Goal: Information Seeking & Learning: Learn about a topic

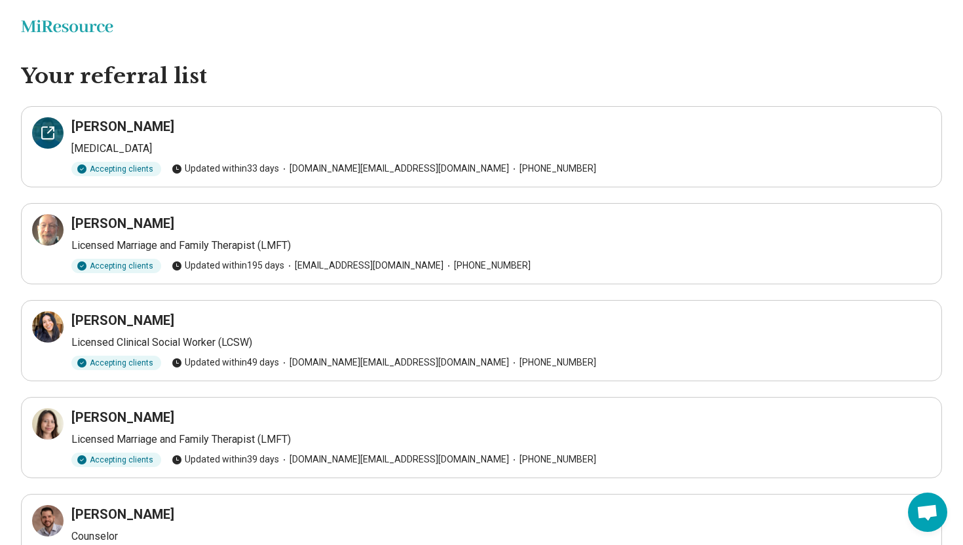
click at [45, 132] on icon at bounding box center [48, 133] width 16 height 16
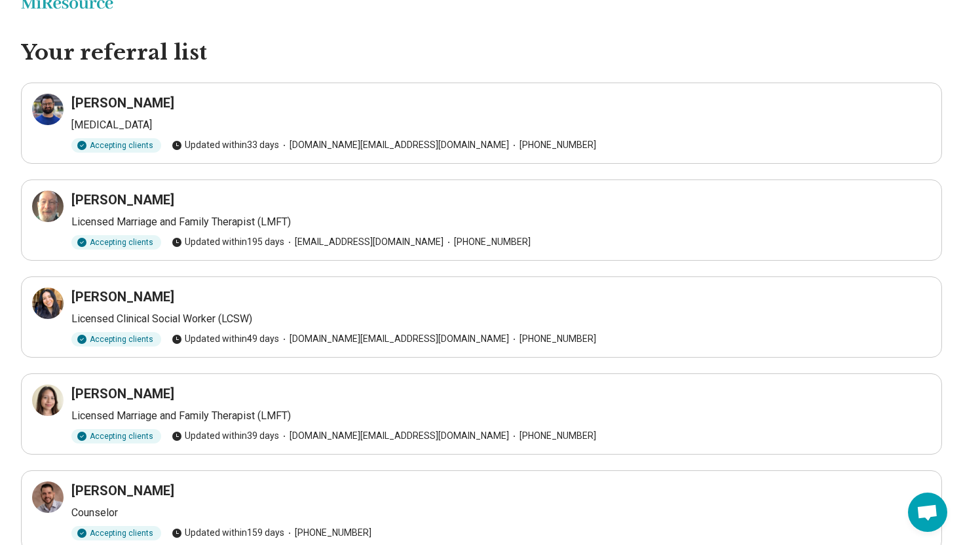
scroll to position [25, 0]
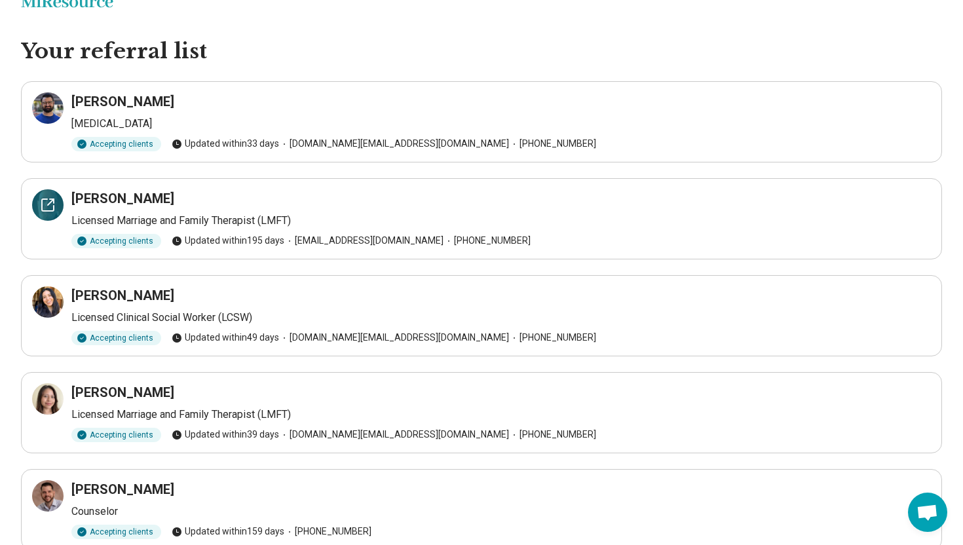
click at [41, 201] on icon at bounding box center [48, 205] width 16 height 16
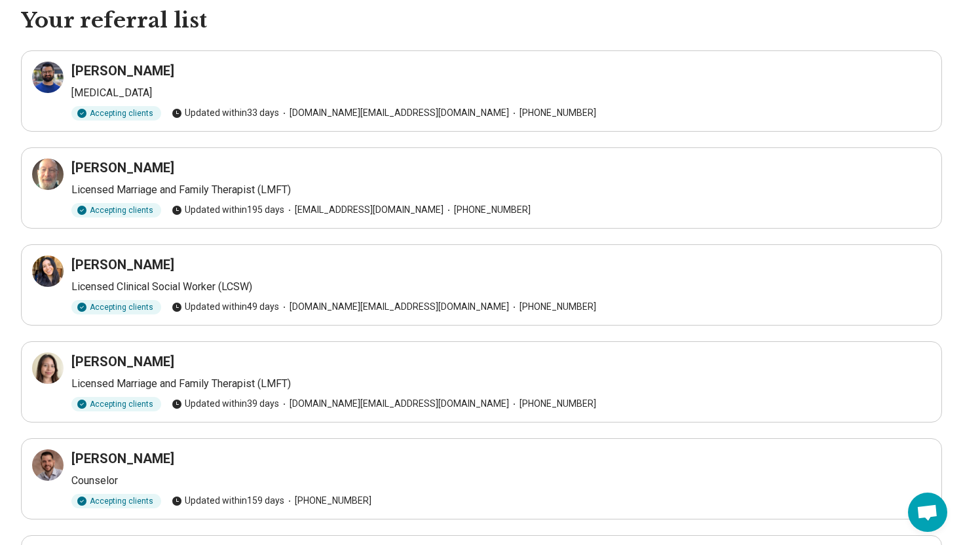
scroll to position [81, 0]
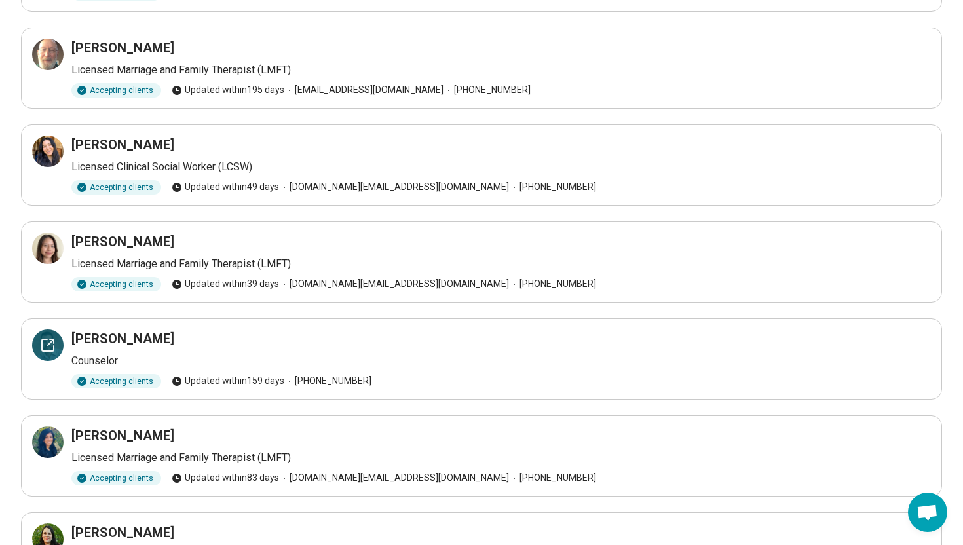
click at [46, 348] on icon at bounding box center [48, 345] width 16 height 16
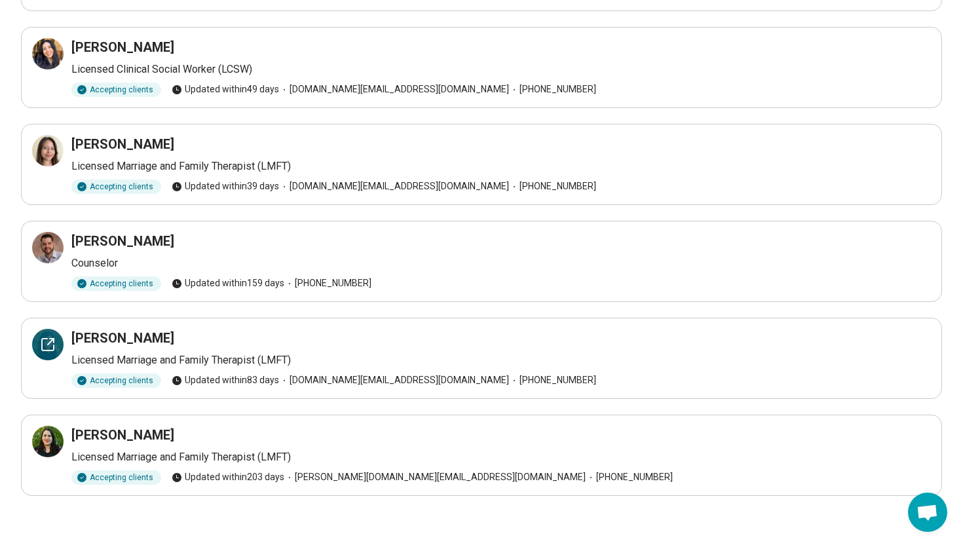
scroll to position [276, 0]
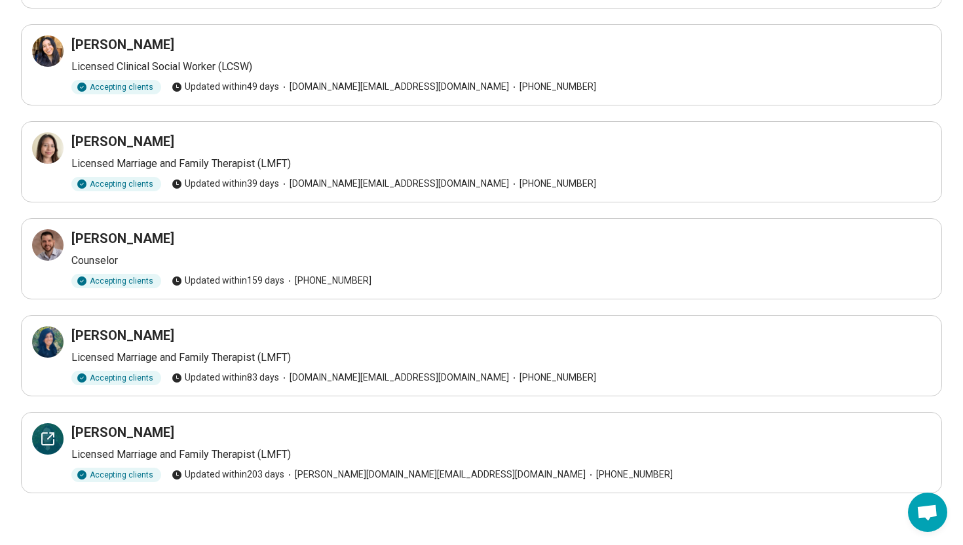
click at [40, 433] on icon at bounding box center [48, 439] width 16 height 16
click at [45, 329] on div at bounding box center [47, 341] width 31 height 31
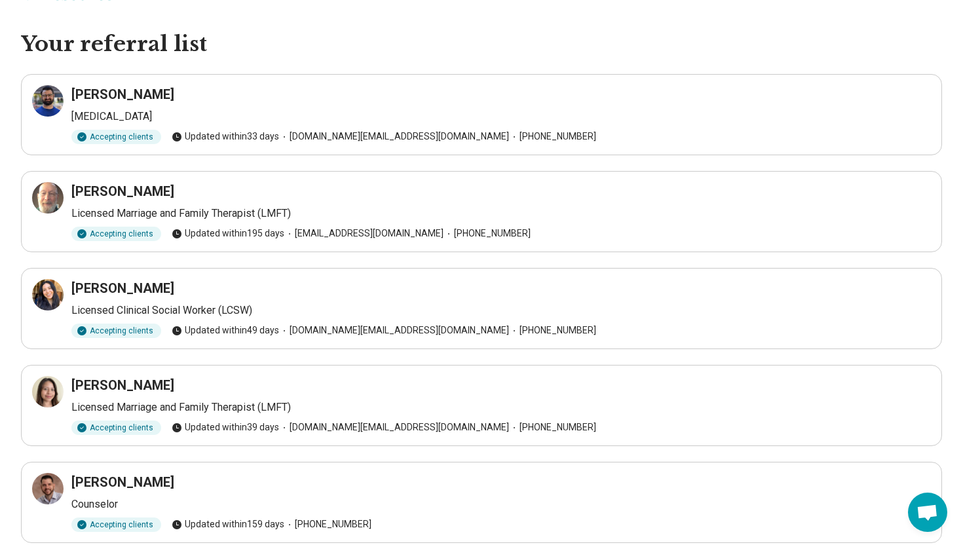
scroll to position [36, 0]
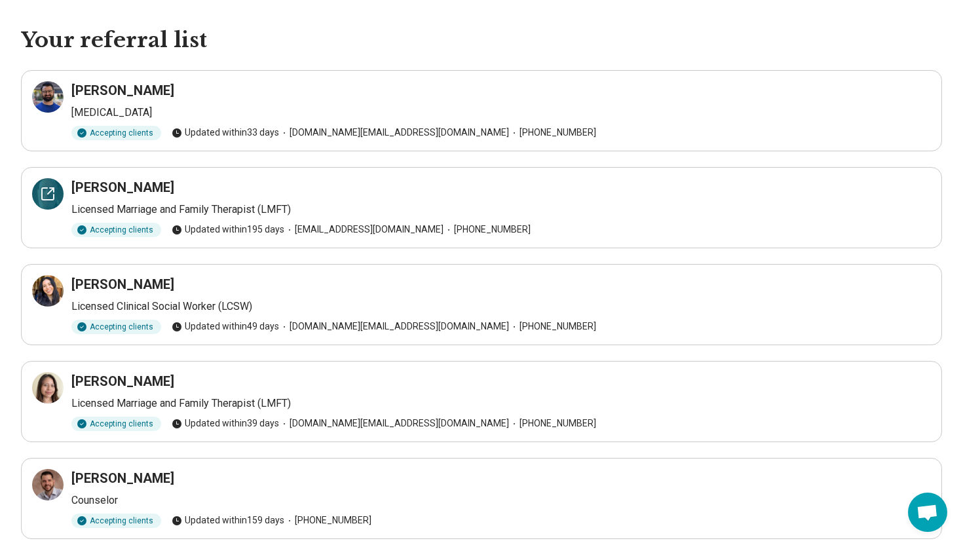
click at [48, 200] on icon at bounding box center [48, 194] width 16 height 16
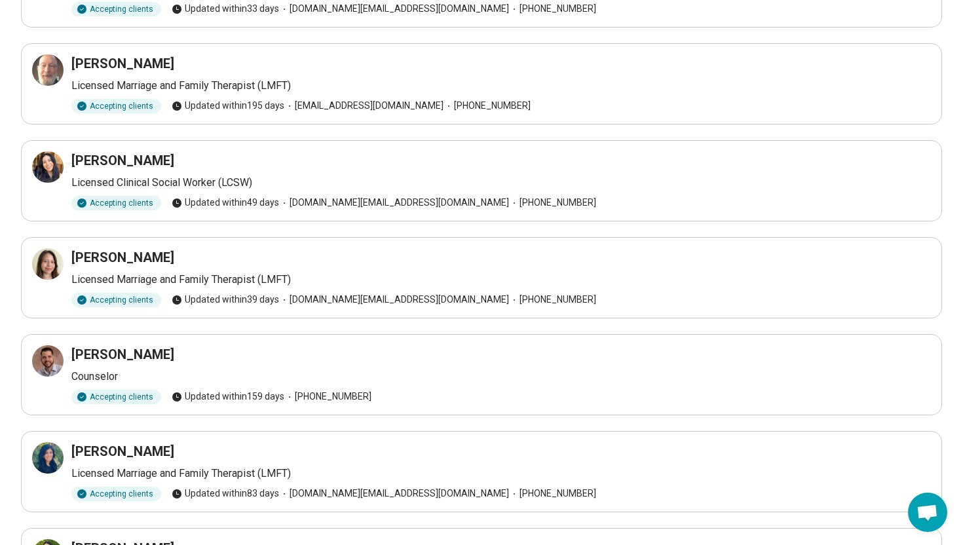
scroll to position [158, 0]
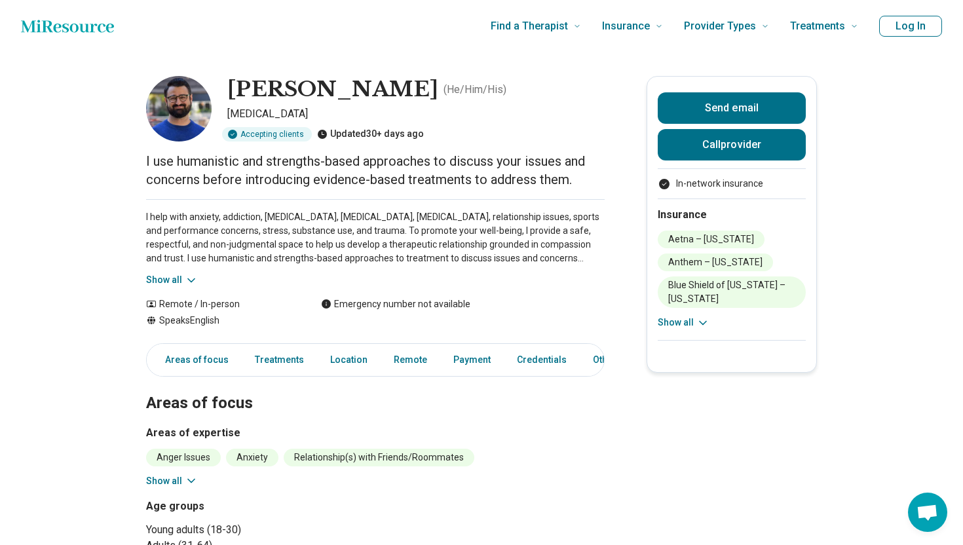
click at [166, 281] on button "Show all" at bounding box center [172, 280] width 52 height 14
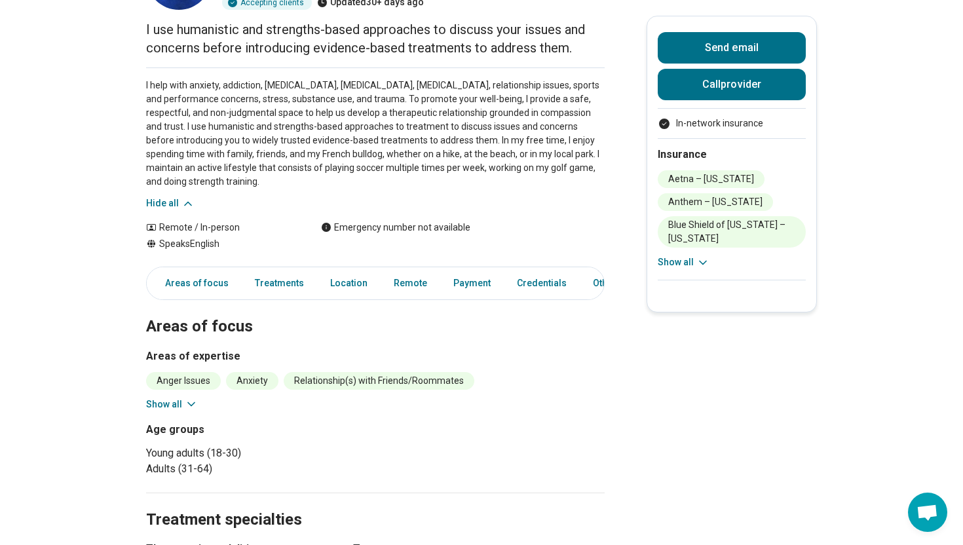
scroll to position [135, 0]
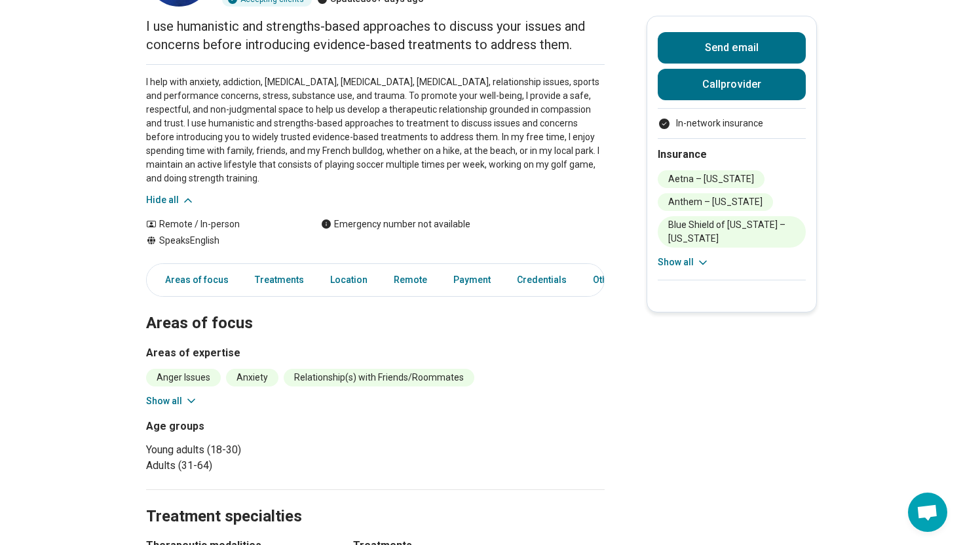
click at [172, 398] on button "Show all" at bounding box center [172, 401] width 52 height 14
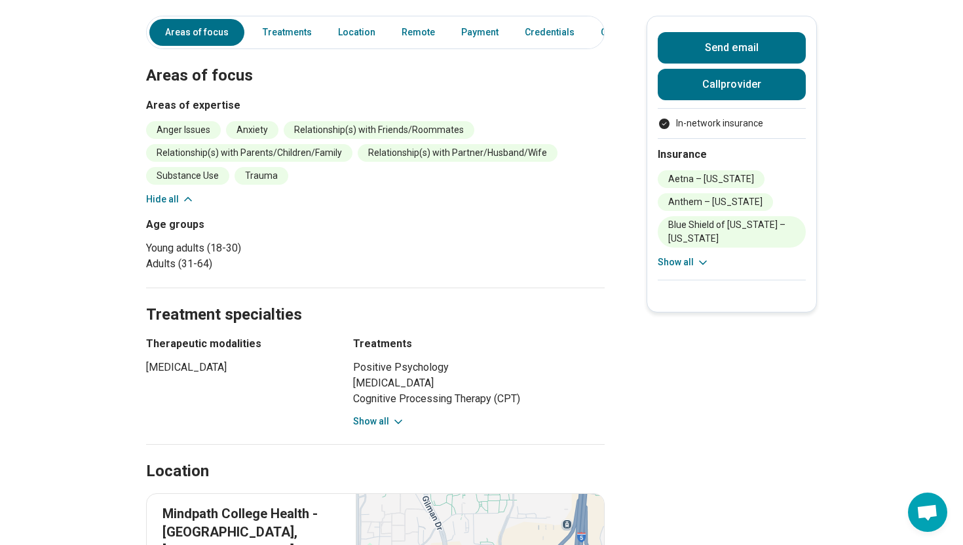
scroll to position [393, 0]
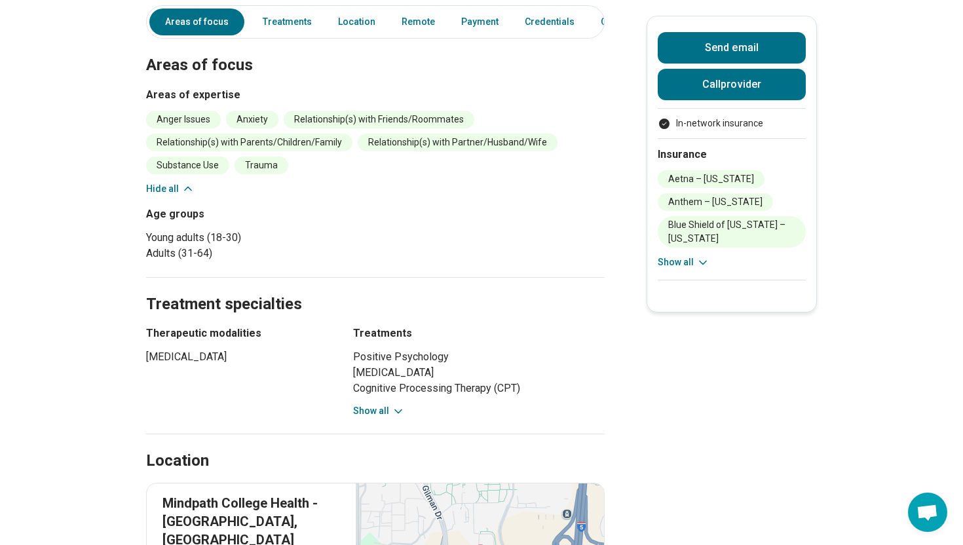
click at [668, 250] on div "Aetna – California Anthem – California Blue Shield of California – California C…" at bounding box center [732, 219] width 148 height 99
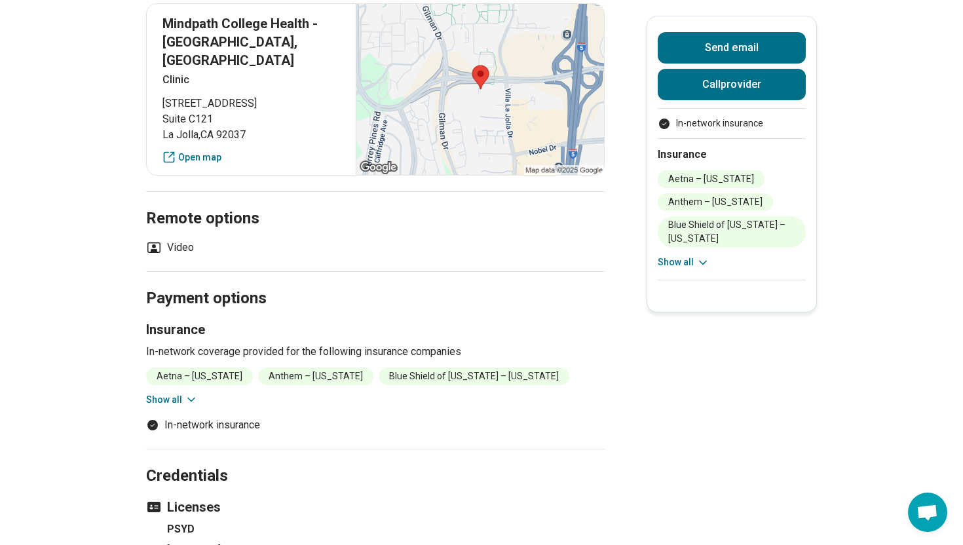
scroll to position [1026, 0]
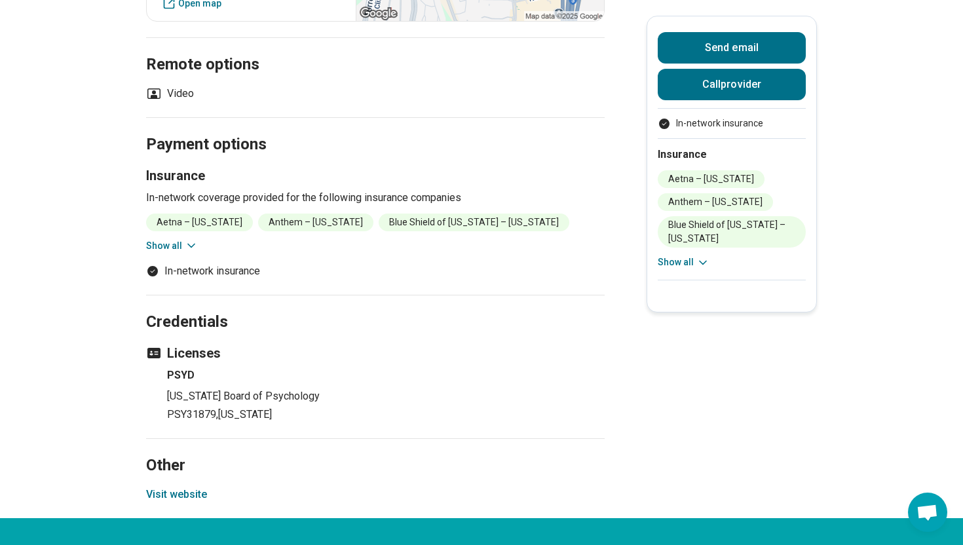
click at [180, 250] on button "Show all" at bounding box center [172, 246] width 52 height 14
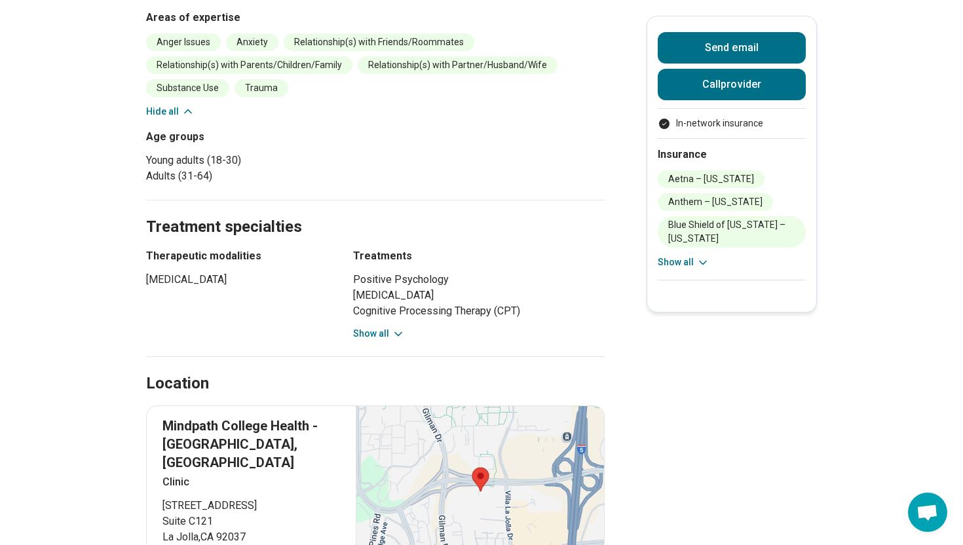
scroll to position [470, 0]
click at [375, 336] on button "Show all" at bounding box center [379, 334] width 52 height 14
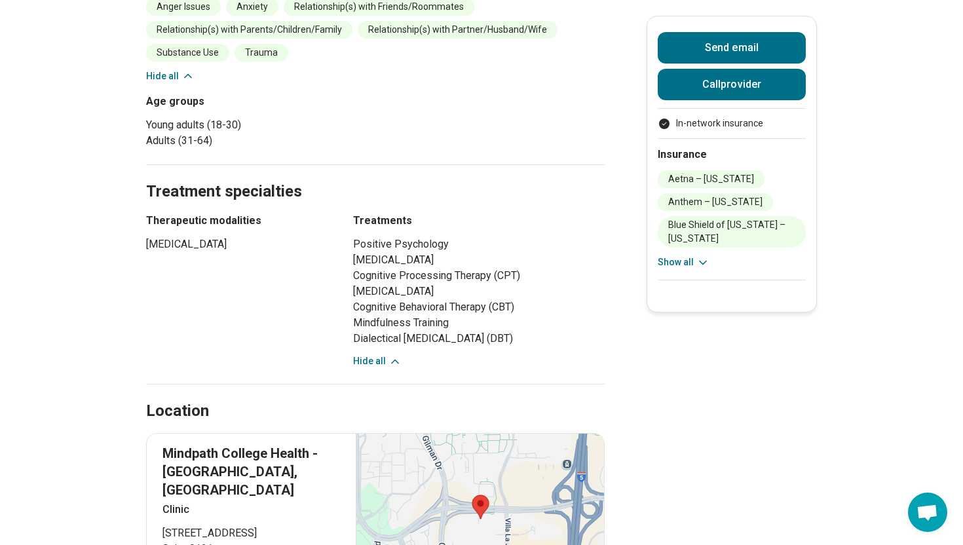
scroll to position [514, 0]
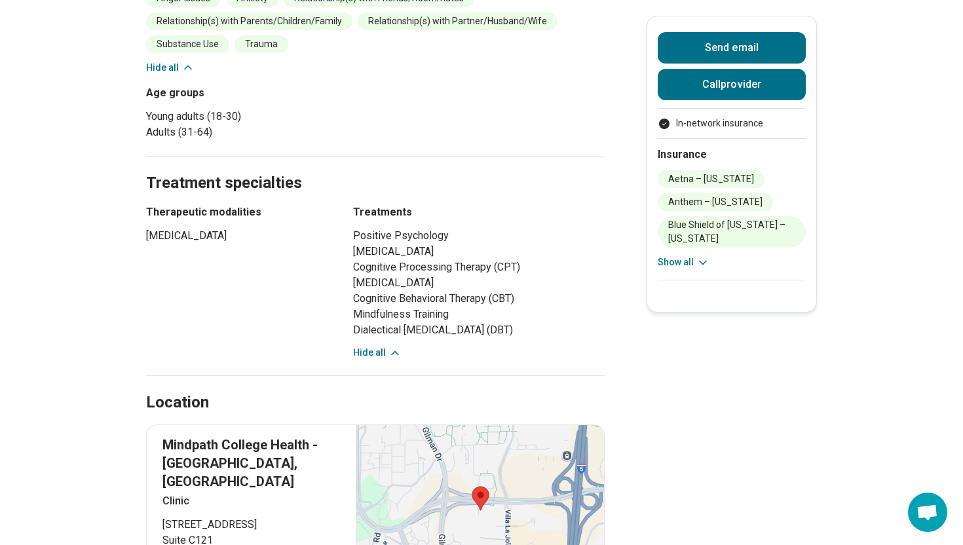
click at [352, 349] on div "Therapeutic modalities Group Therapy Treatments Positive Psychology Motivationa…" at bounding box center [375, 281] width 458 height 155
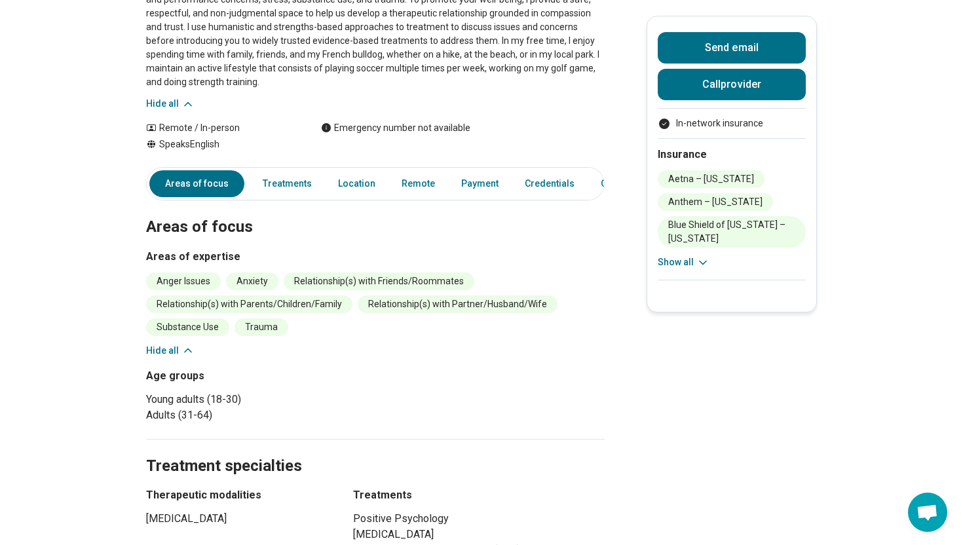
scroll to position [237, 0]
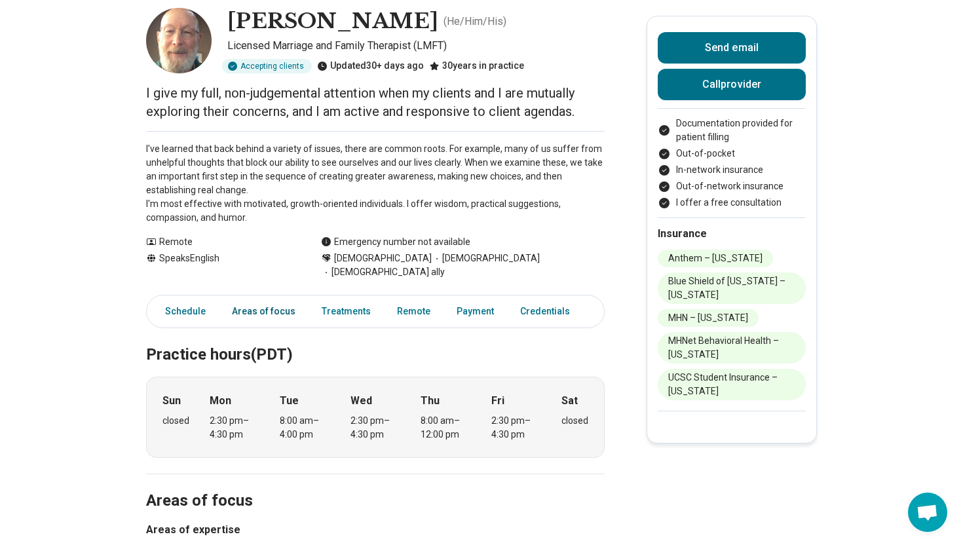
click at [258, 301] on link "Areas of focus" at bounding box center [263, 311] width 79 height 27
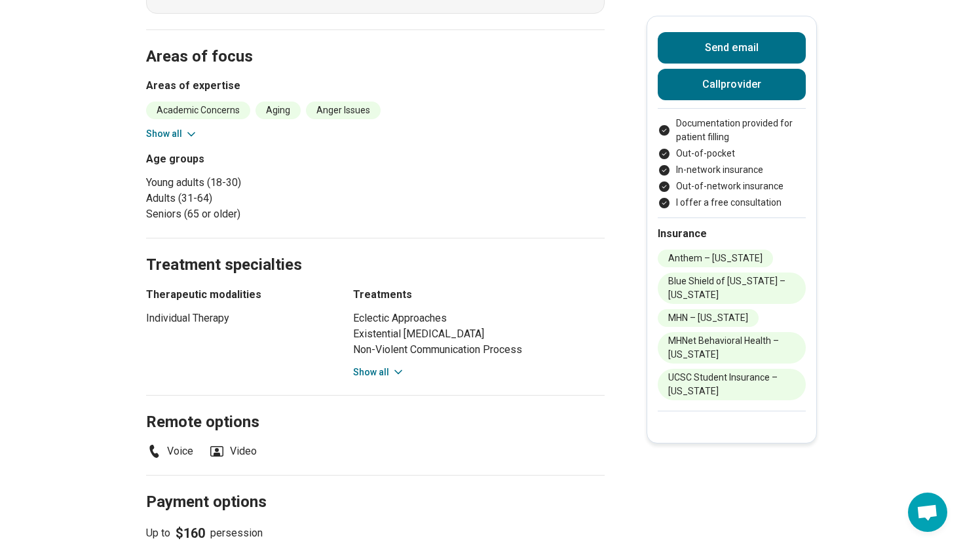
scroll to position [512, 0]
click at [192, 128] on icon at bounding box center [191, 134] width 13 height 13
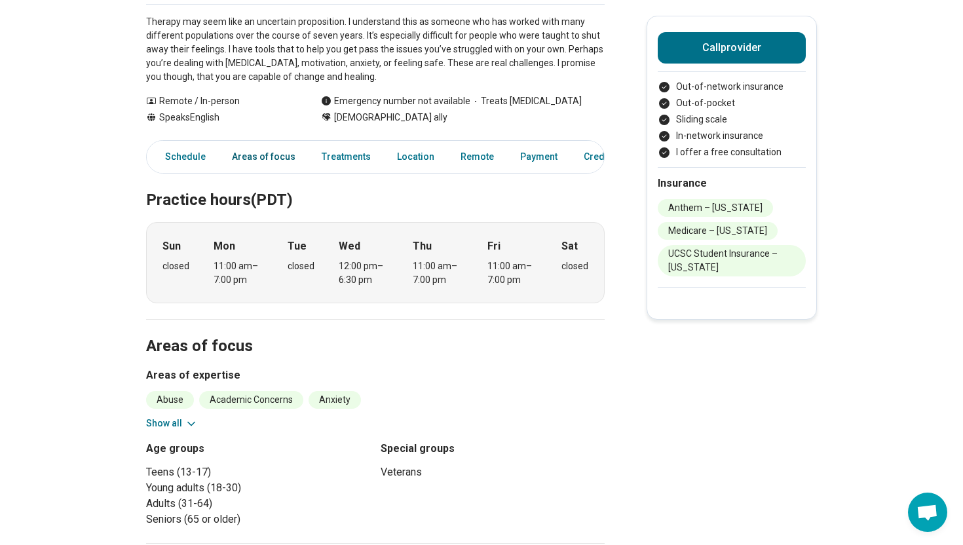
scroll to position [305, 0]
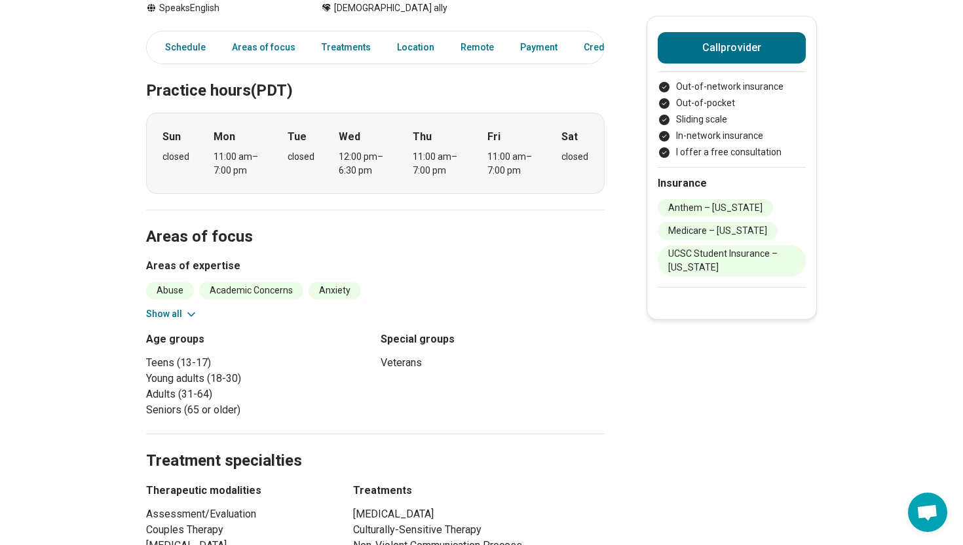
click at [168, 313] on button "Show all" at bounding box center [172, 314] width 52 height 14
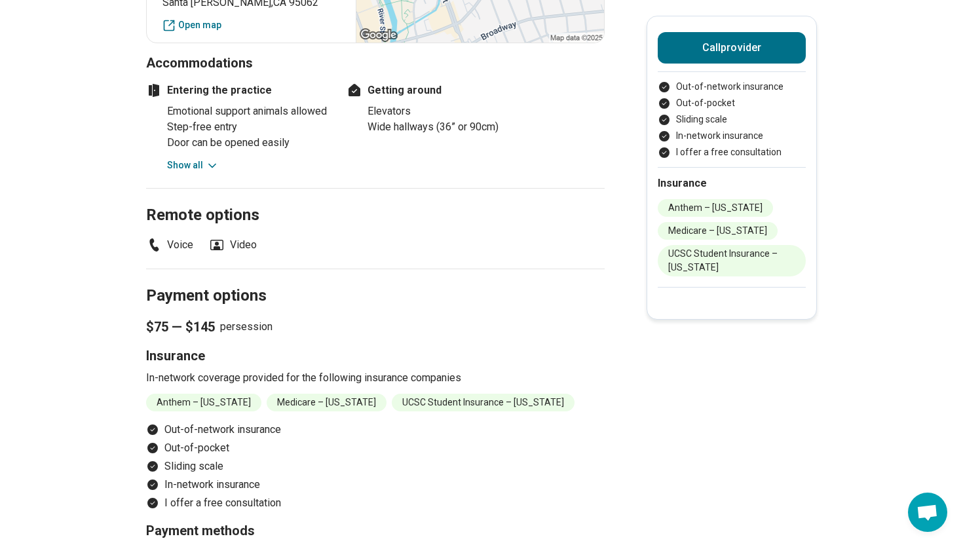
scroll to position [1151, 0]
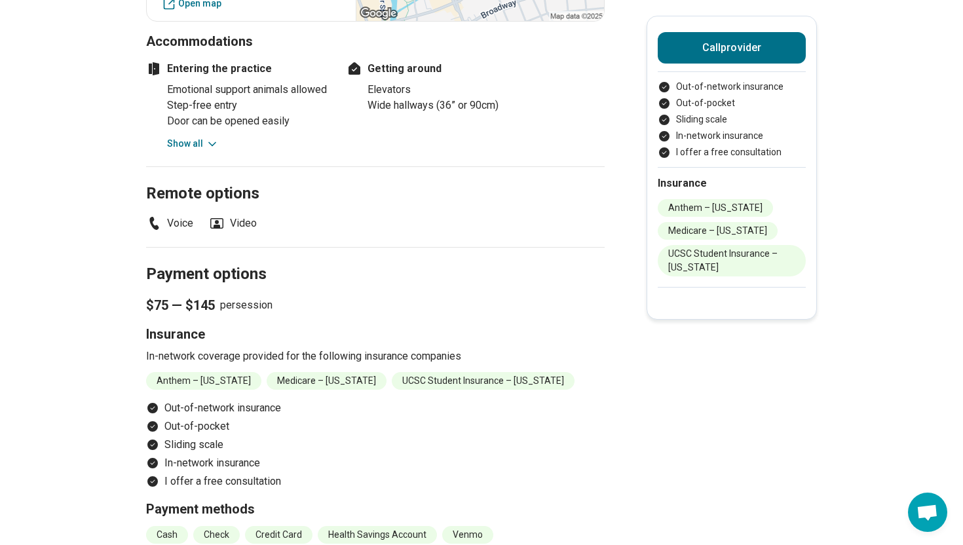
click at [193, 151] on button "Show all" at bounding box center [193, 144] width 52 height 14
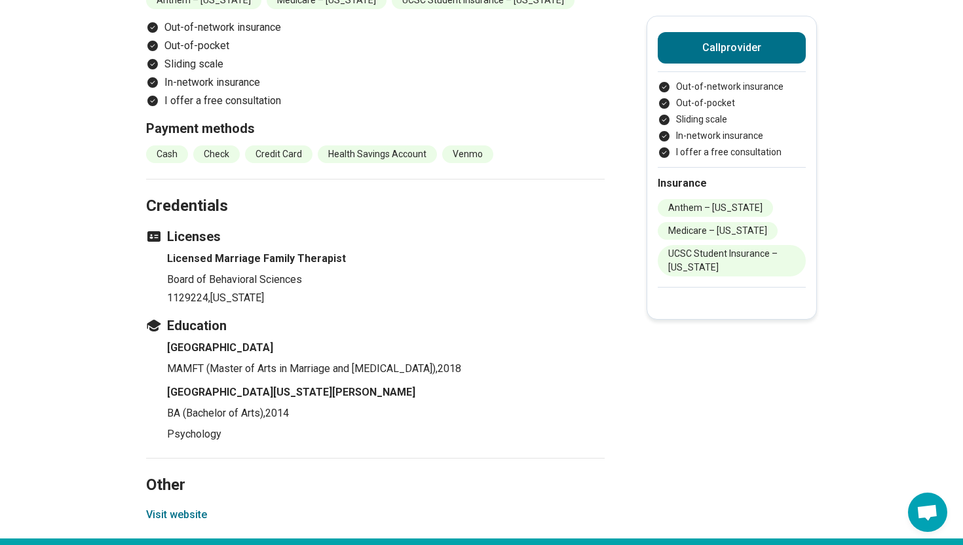
scroll to position [1595, 0]
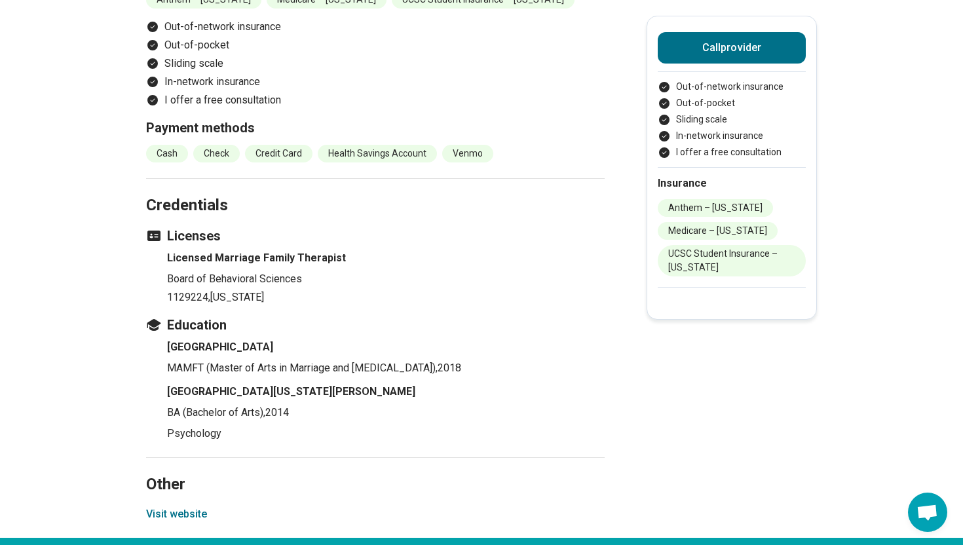
click at [185, 522] on button "Visit website" at bounding box center [176, 514] width 61 height 16
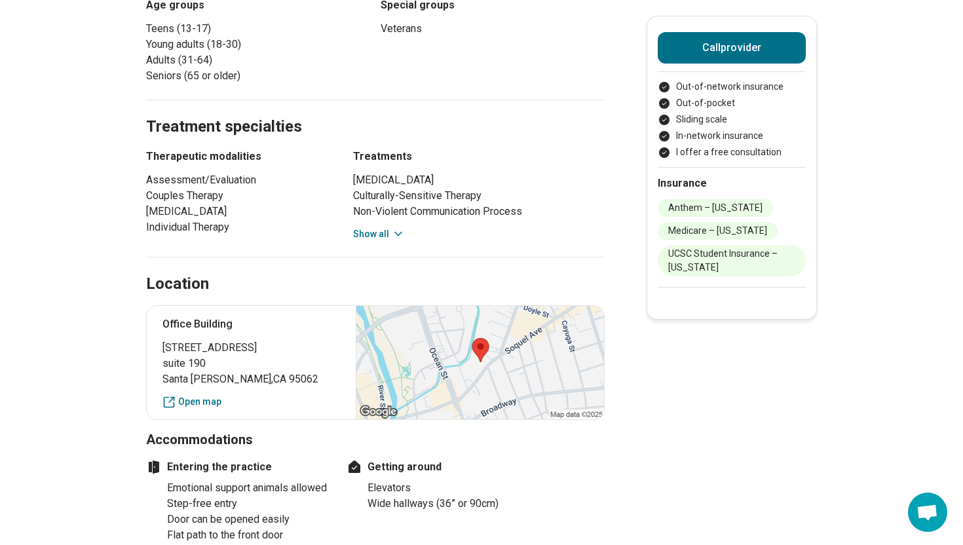
scroll to position [753, 0]
click at [366, 229] on button "Show all" at bounding box center [379, 235] width 52 height 14
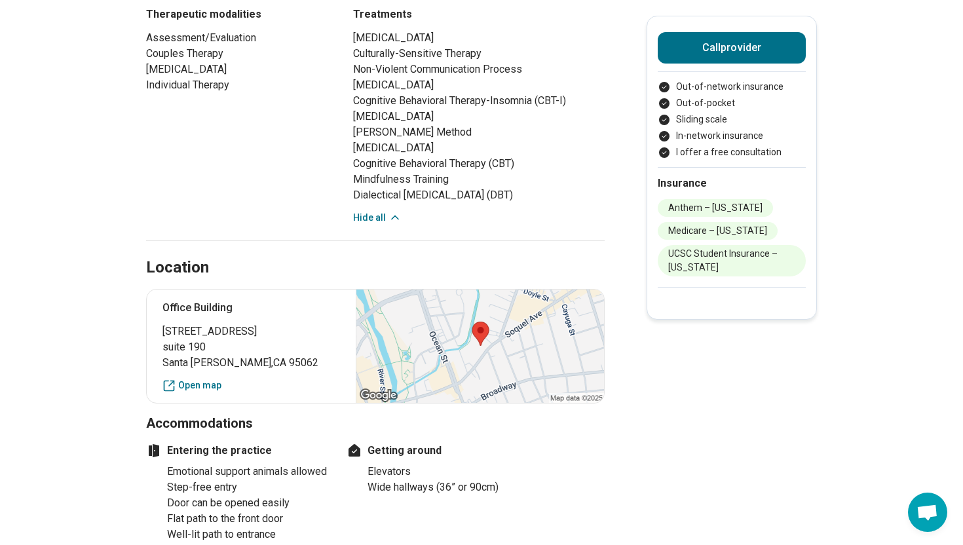
scroll to position [177, 0]
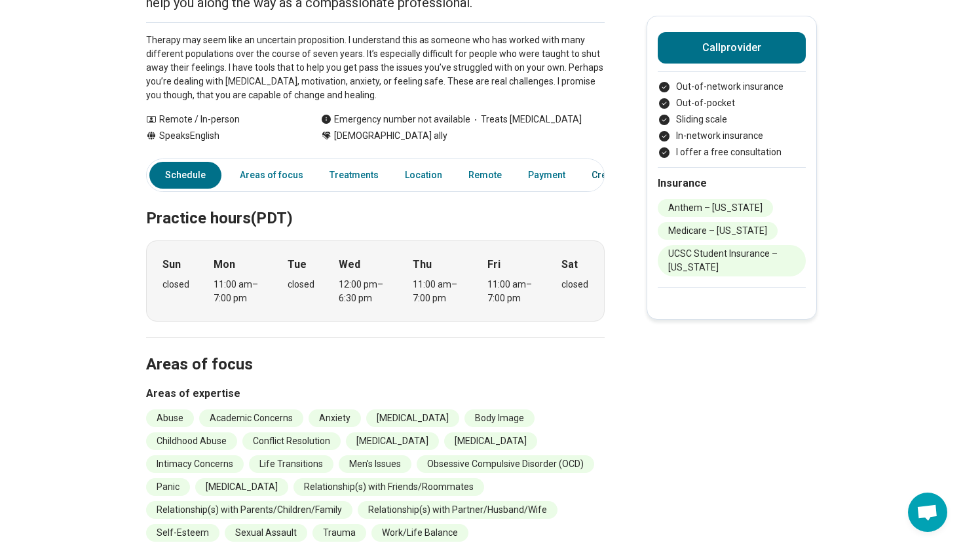
click at [584, 170] on link "Credentials" at bounding box center [616, 175] width 65 height 27
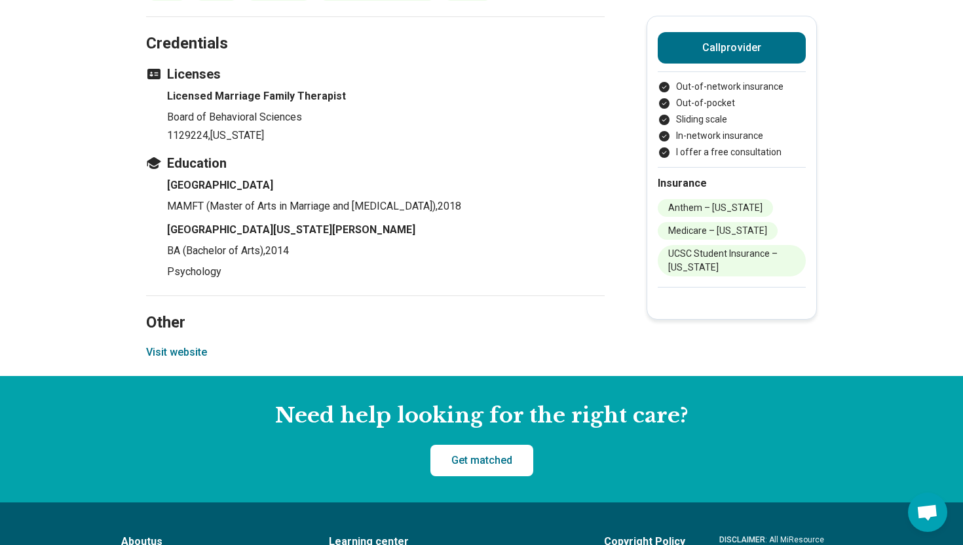
scroll to position [1899, 0]
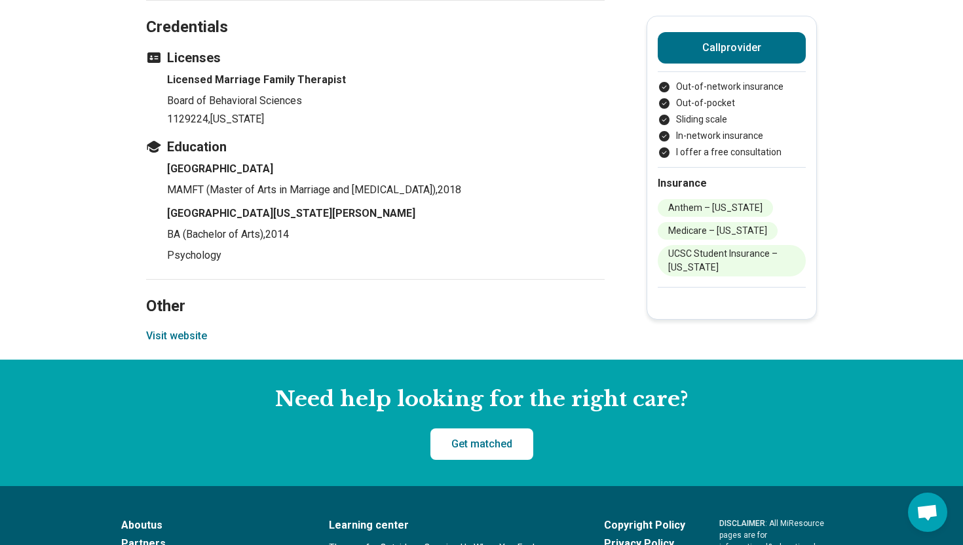
click at [179, 344] on button "Visit website" at bounding box center [176, 336] width 61 height 16
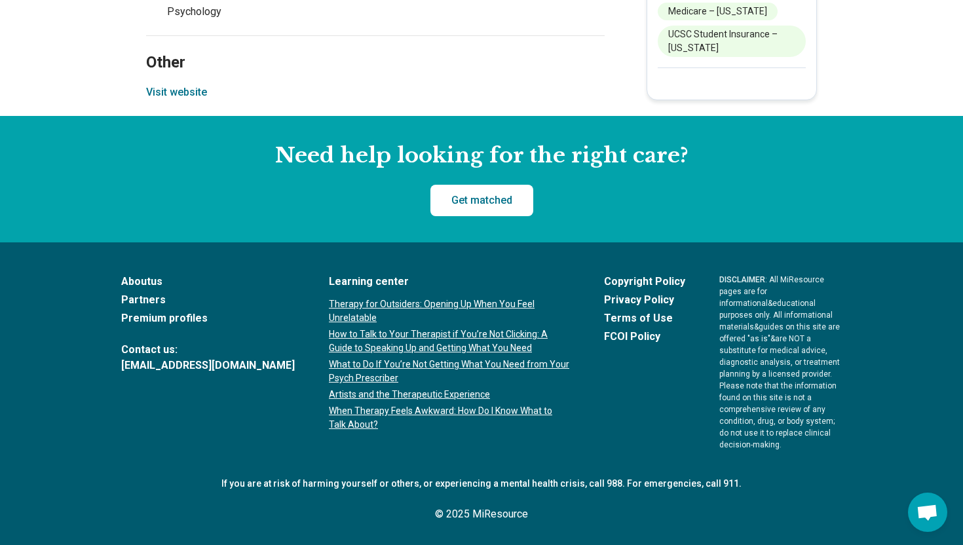
scroll to position [1879, 0]
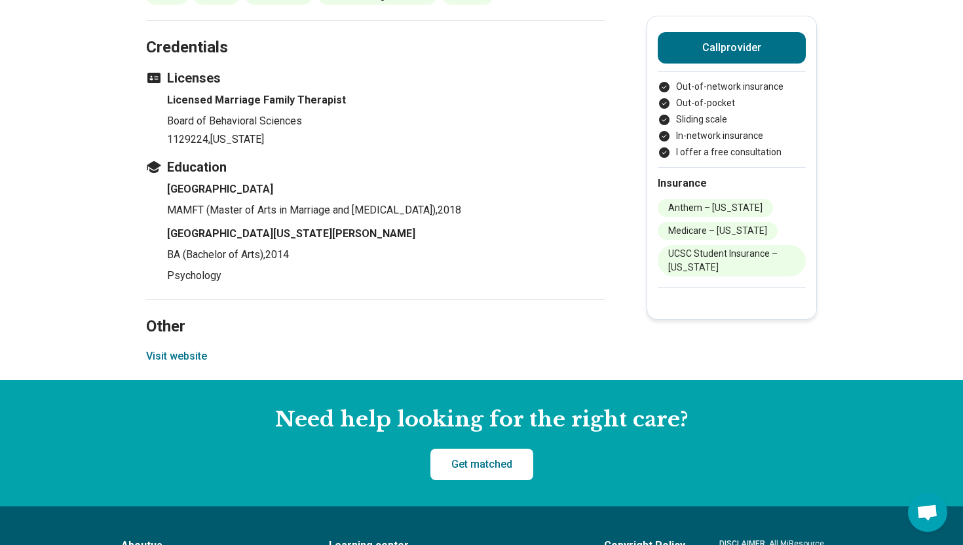
click at [166, 364] on button "Visit website" at bounding box center [176, 356] width 61 height 16
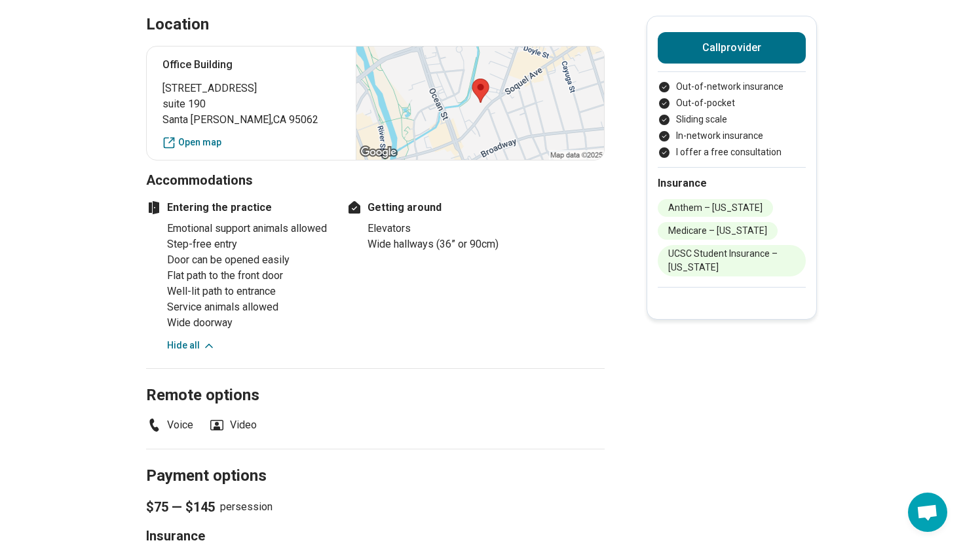
scroll to position [1145, 0]
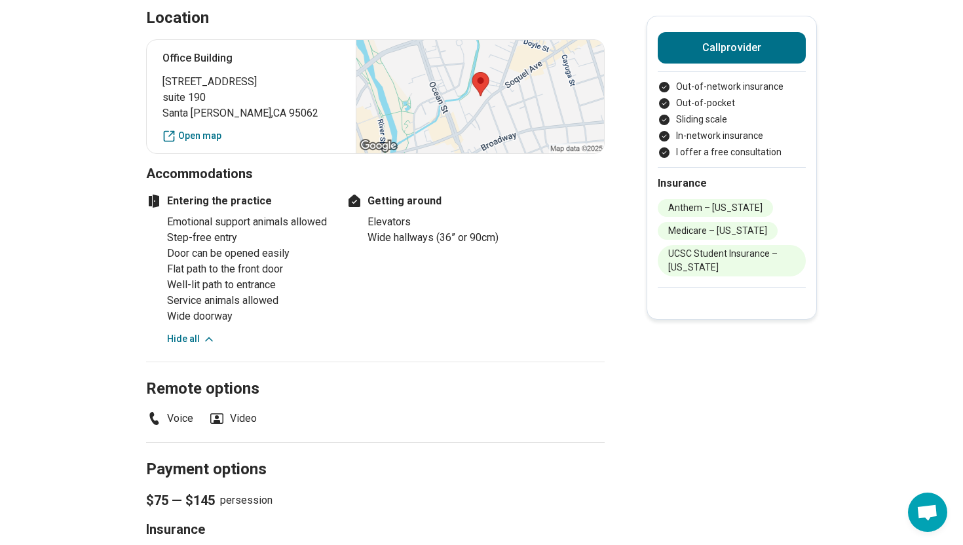
click at [202, 127] on div "Office Building 555 Soquel Avenue suite 190 Santa Cruz , CA 95062 Open map" at bounding box center [375, 96] width 458 height 115
click at [204, 134] on link "Open map" at bounding box center [250, 136] width 177 height 14
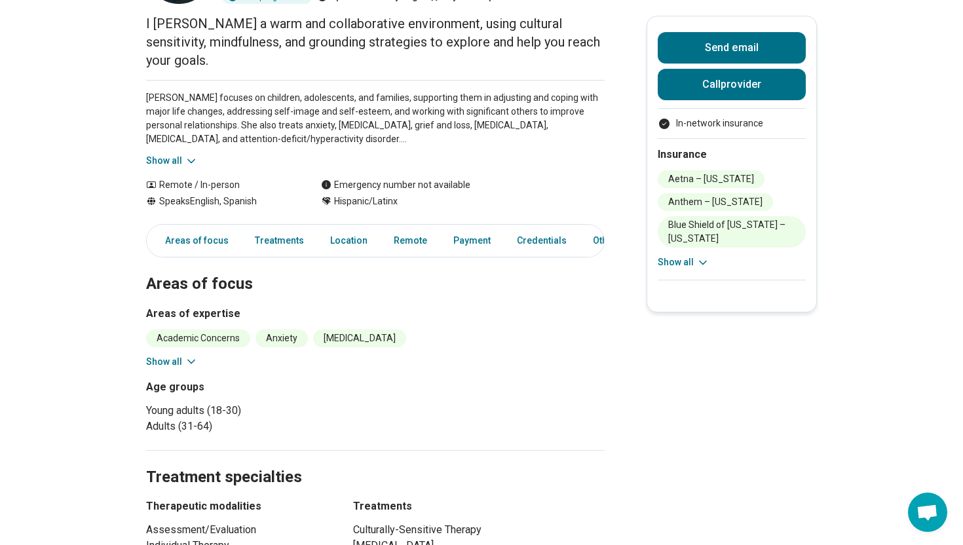
scroll to position [147, 0]
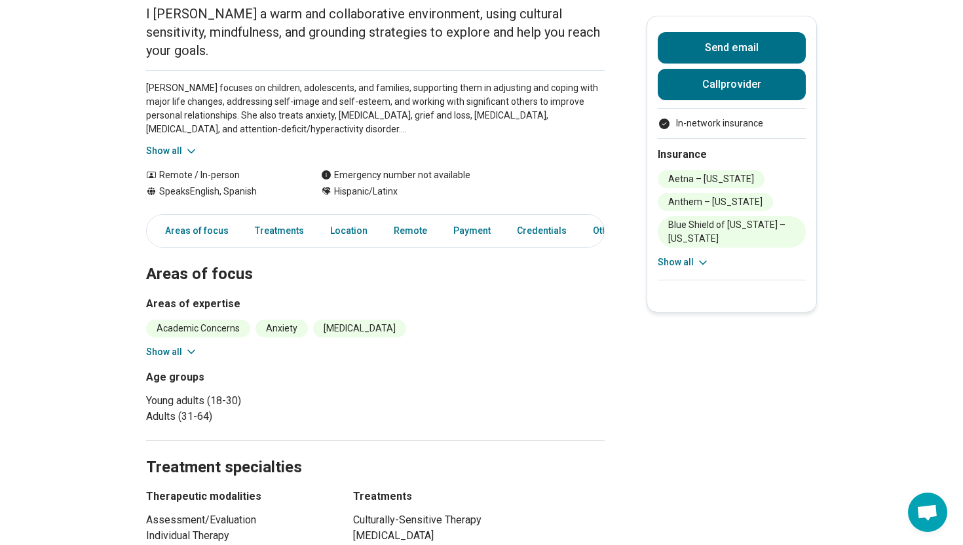
click at [149, 347] on button "Show all" at bounding box center [172, 352] width 52 height 14
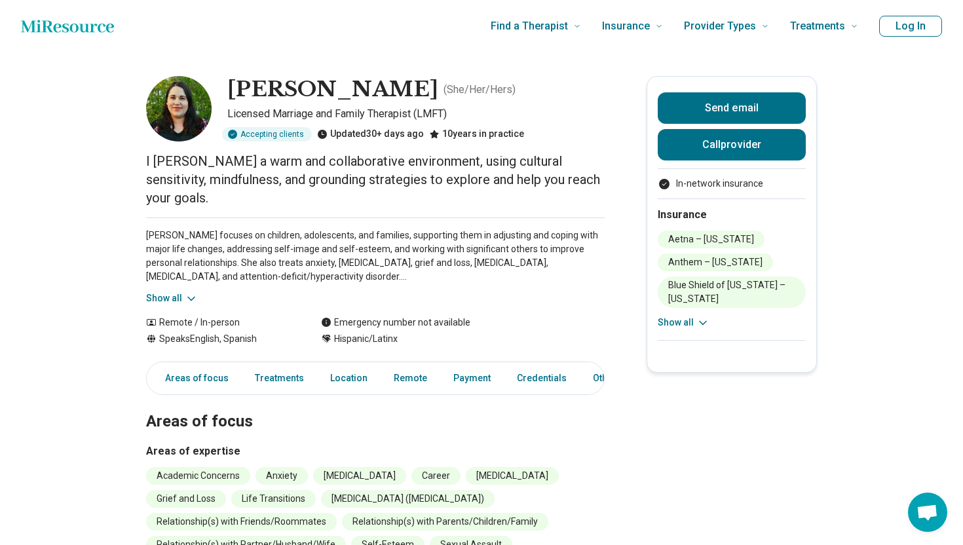
click at [160, 294] on button "Show all" at bounding box center [172, 298] width 52 height 14
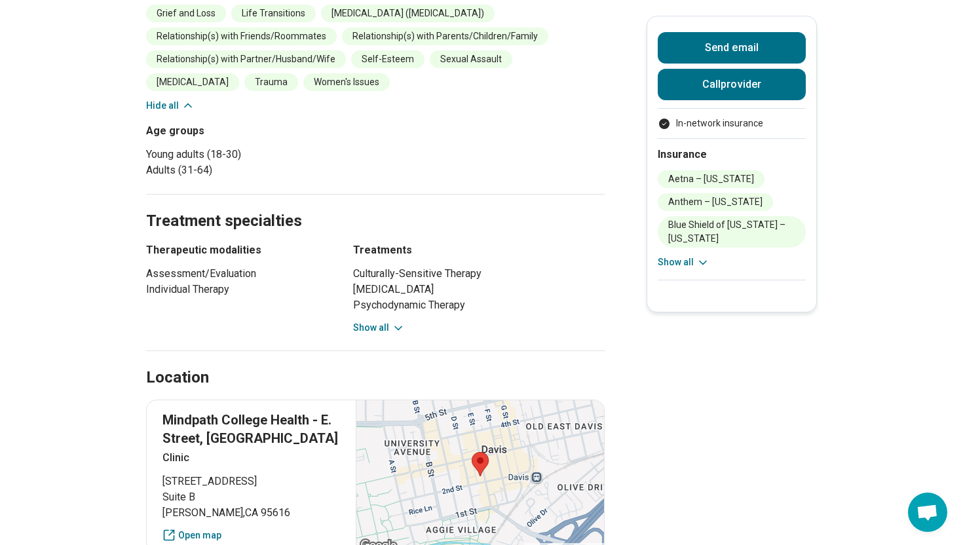
scroll to position [571, 0]
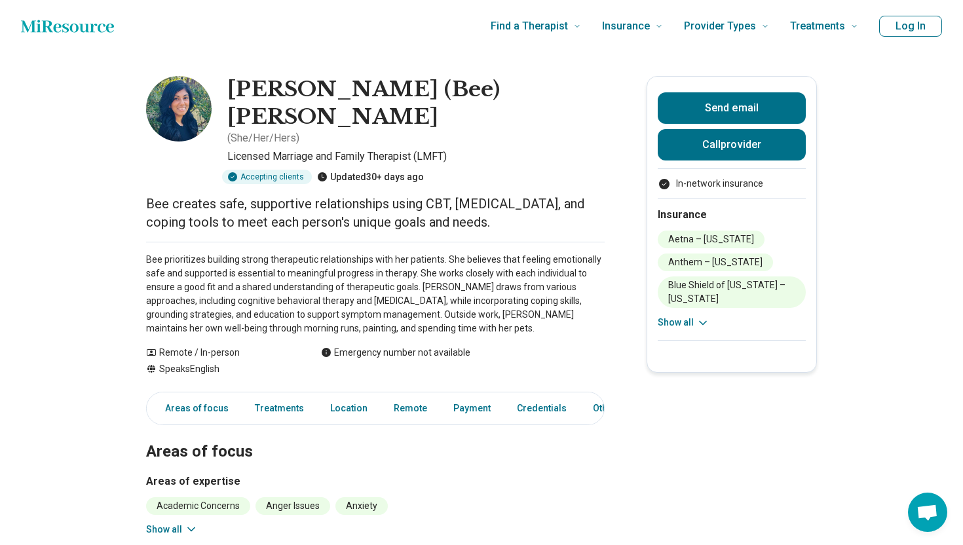
click at [180, 494] on section "Areas of focus Areas of expertise Academic Concerns Anger Issues Anxiety Body I…" at bounding box center [375, 513] width 458 height 208
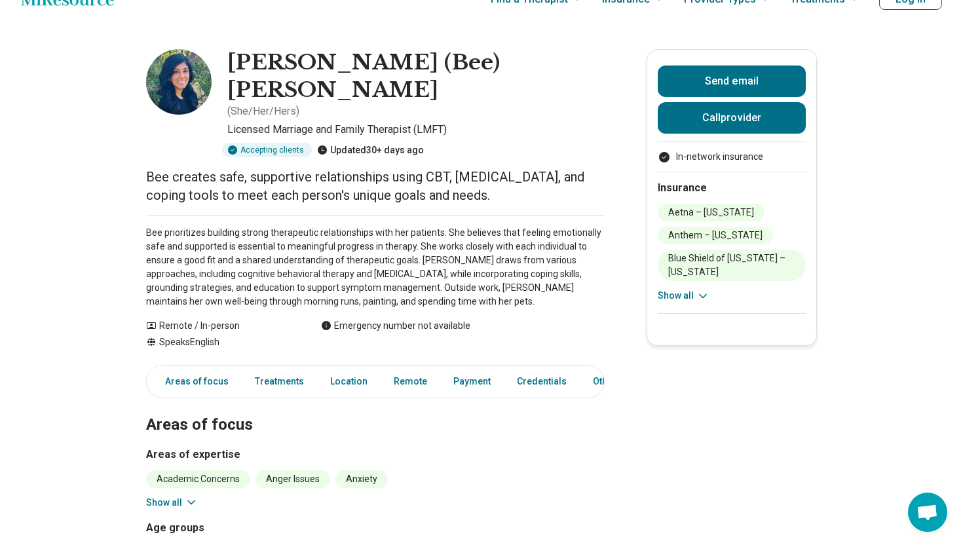
click at [177, 496] on button "Show all" at bounding box center [172, 503] width 52 height 14
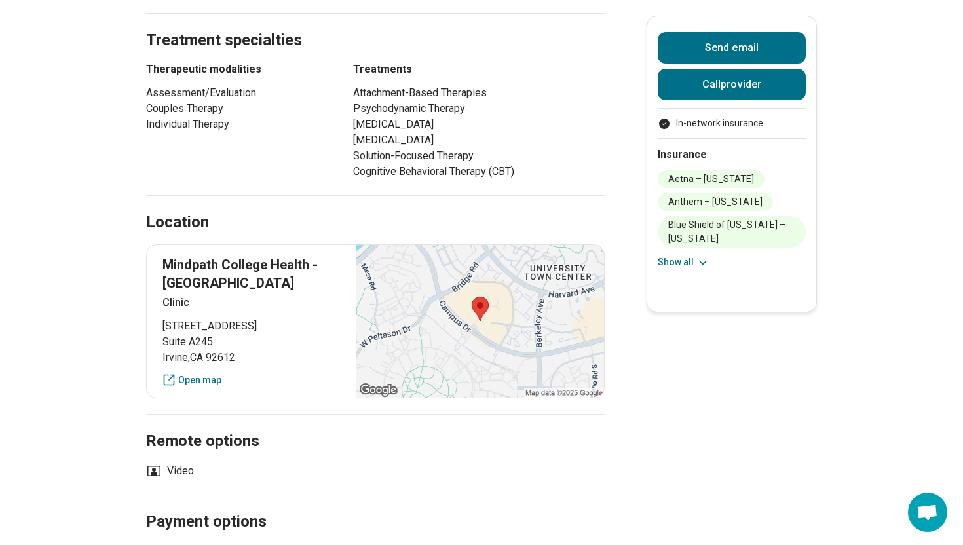
scroll to position [650, 0]
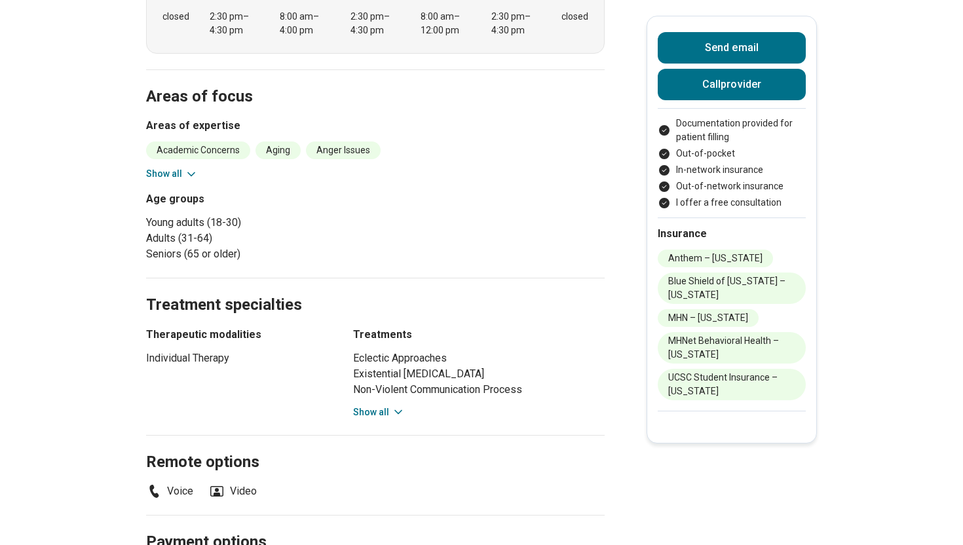
scroll to position [473, 0]
click at [166, 166] on button "Show all" at bounding box center [172, 173] width 52 height 14
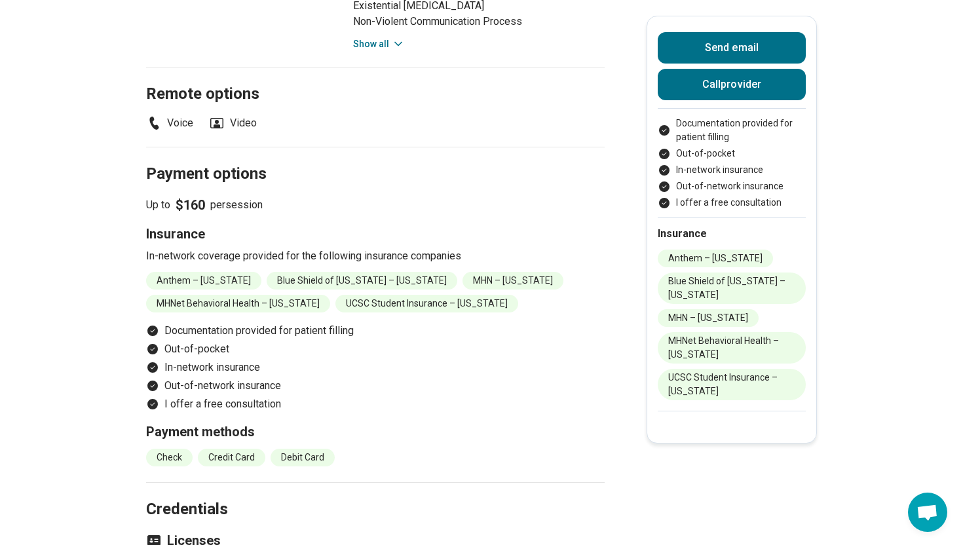
scroll to position [1014, 0]
